Goal: Task Accomplishment & Management: Complete application form

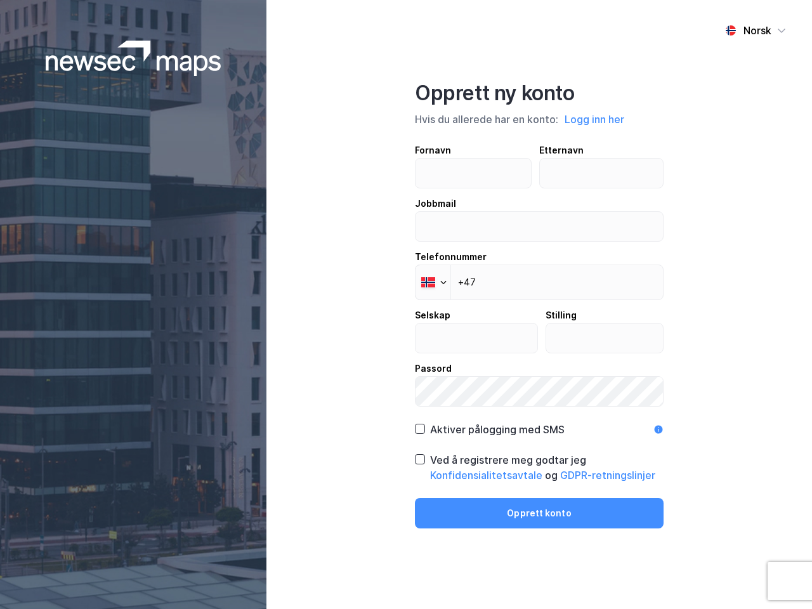
click at [406, 305] on div "Norsk Opprett ny konto Hvis du allerede har en konto: Logg inn her Fornavn Ette…" at bounding box center [539, 304] width 546 height 609
click at [133, 58] on img at bounding box center [134, 59] width 176 height 36
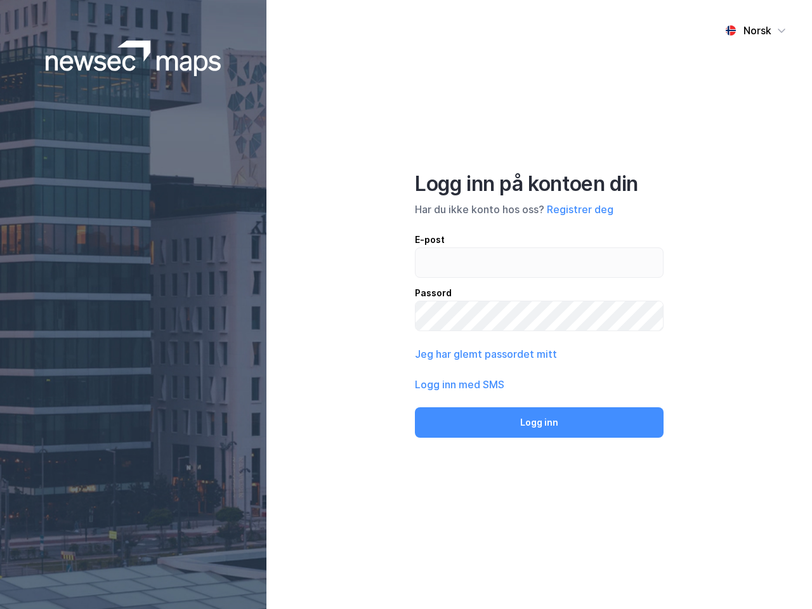
click at [756, 30] on div "Norsk" at bounding box center [758, 30] width 28 height 15
click at [595, 119] on div "Norsk Engelsk Norsk Logg inn på kontoen din Har du ikke konto hos oss? Registre…" at bounding box center [539, 304] width 546 height 609
click at [433, 282] on div "E-post Passord" at bounding box center [539, 281] width 249 height 99
click at [489, 430] on button "Logg inn" at bounding box center [539, 422] width 249 height 30
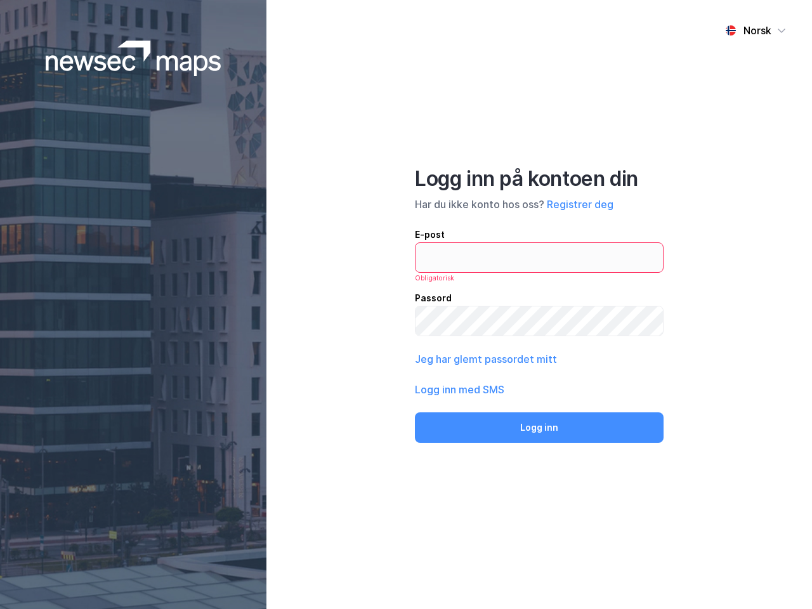
click at [539, 468] on div "Norsk Logg inn på kontoen din Har du ikke konto hos oss? Registrer deg E-post O…" at bounding box center [539, 304] width 546 height 609
click at [539, 513] on div "Norsk Logg inn på kontoen din Har du ikke konto hos oss? Registrer deg E-post O…" at bounding box center [539, 304] width 546 height 609
